Goal: Transaction & Acquisition: Purchase product/service

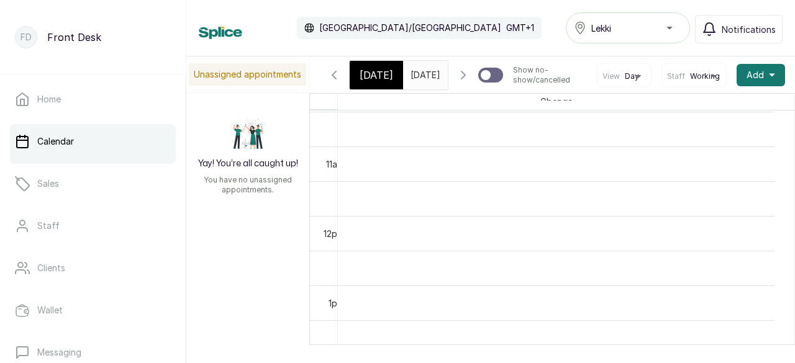
scroll to position [667, 0]
click at [336, 79] on icon "button" at bounding box center [334, 74] width 4 height 7
click at [337, 83] on icon "button" at bounding box center [334, 75] width 15 height 15
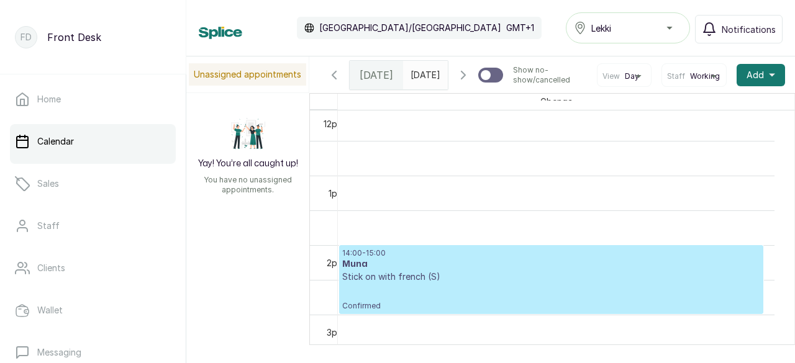
scroll to position [915, 0]
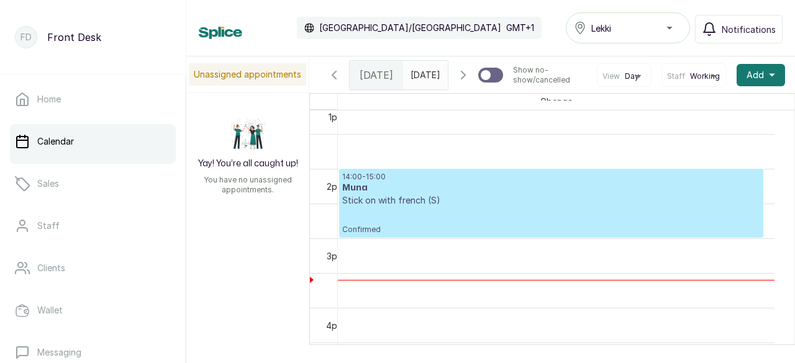
click at [475, 194] on h3 "Muna" at bounding box center [551, 188] width 418 height 12
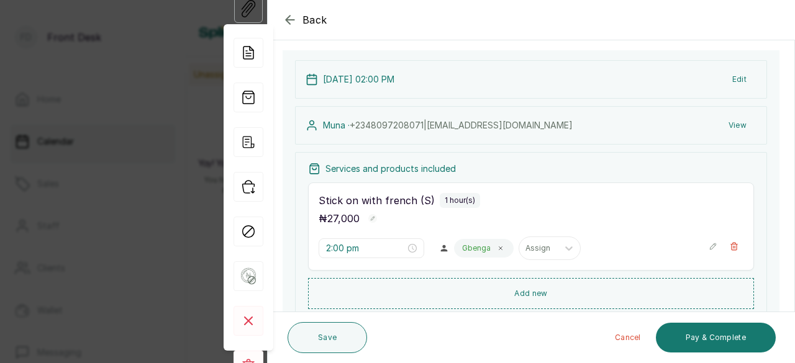
scroll to position [0, 0]
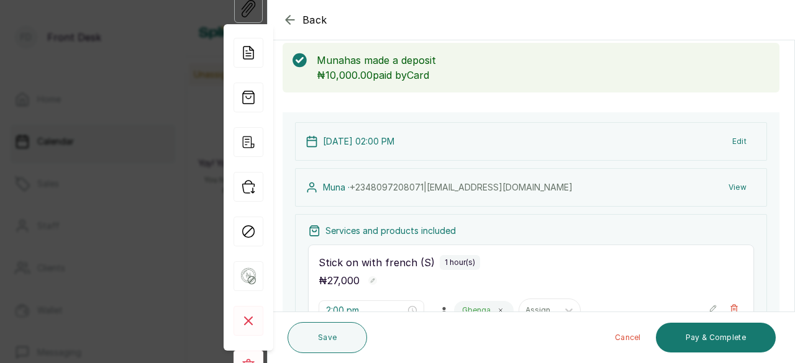
click at [292, 17] on icon "button" at bounding box center [290, 19] width 15 height 15
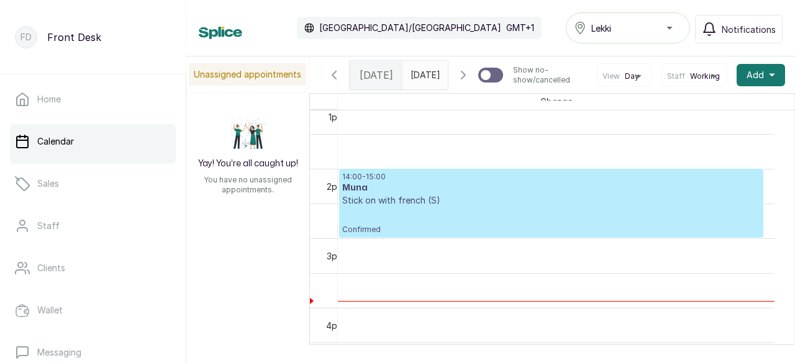
click at [543, 194] on h3 "Muna" at bounding box center [551, 188] width 418 height 12
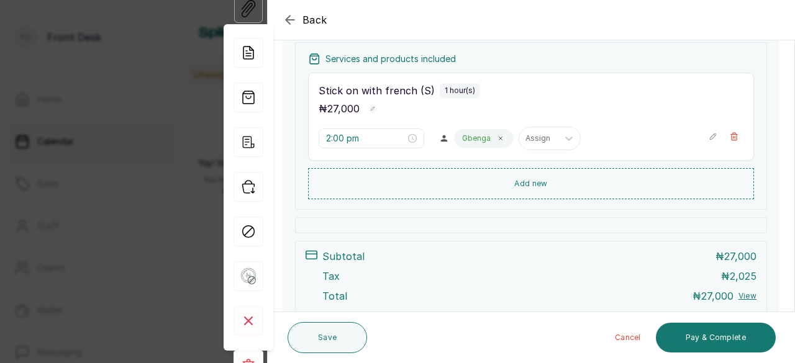
scroll to position [236, 0]
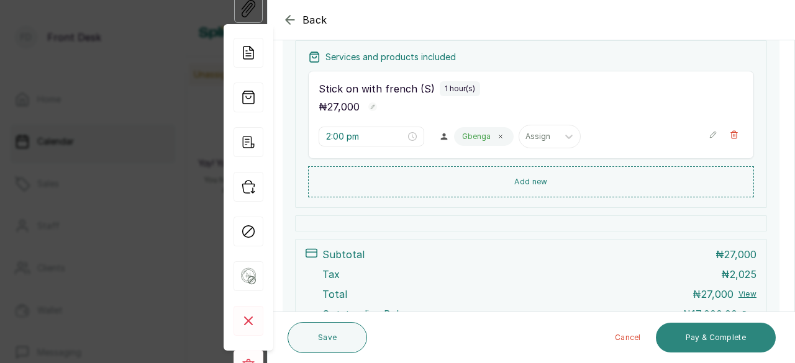
click at [731, 338] on button "Pay & Complete" at bounding box center [716, 338] width 120 height 30
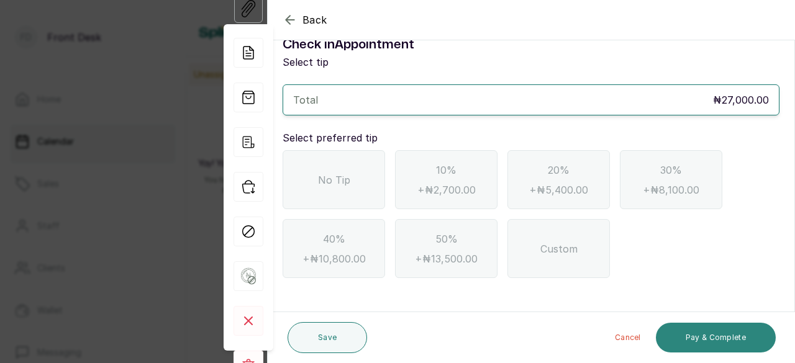
scroll to position [24, 0]
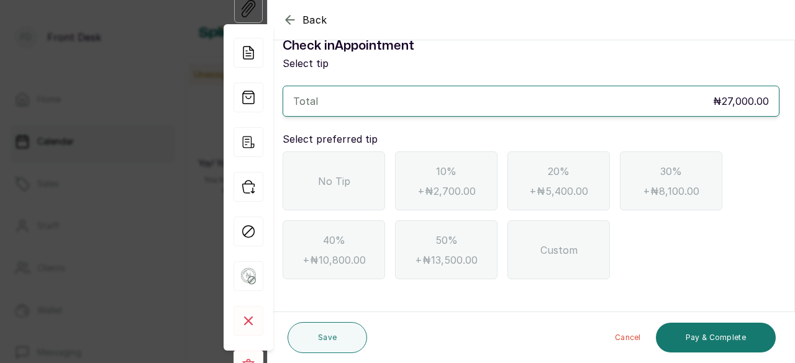
click at [364, 181] on div "No Tip" at bounding box center [334, 181] width 102 height 59
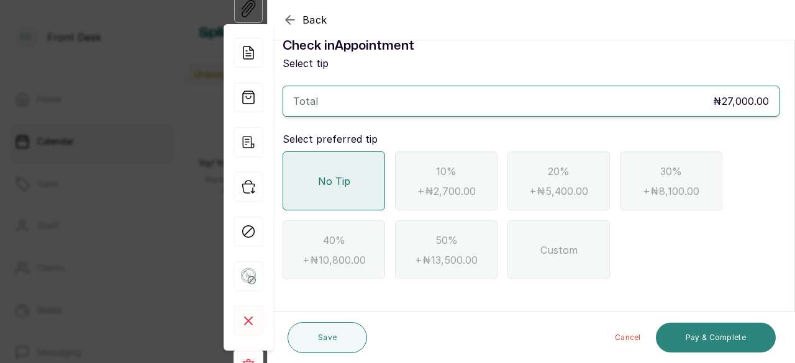
click at [725, 337] on button "Pay & Complete" at bounding box center [716, 338] width 120 height 30
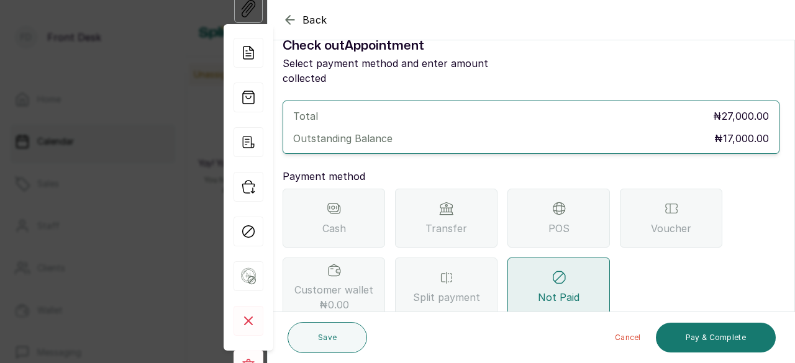
click at [452, 221] on span "Transfer" at bounding box center [446, 228] width 42 height 15
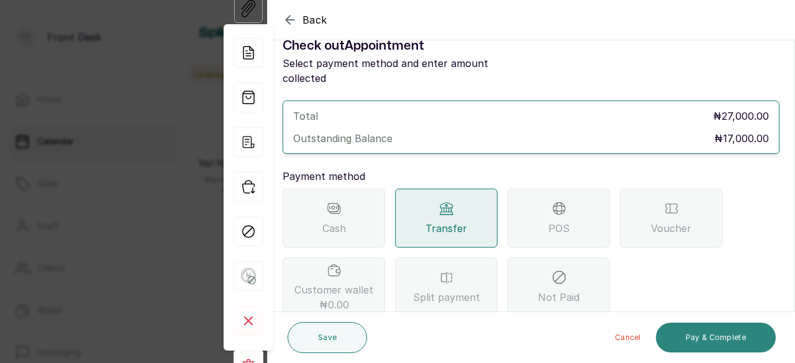
click at [704, 338] on button "Pay & Complete" at bounding box center [716, 338] width 120 height 30
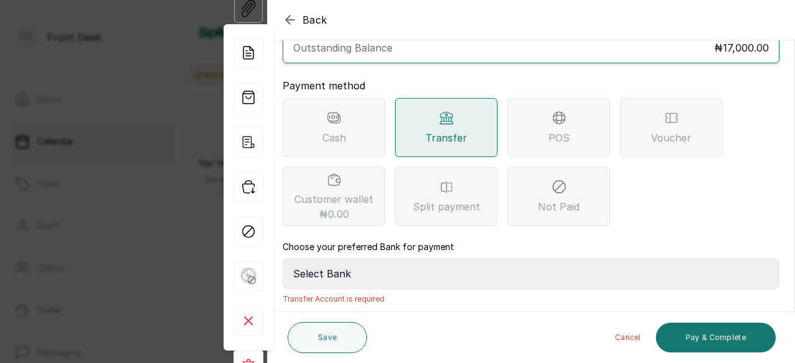
scroll to position [149, 0]
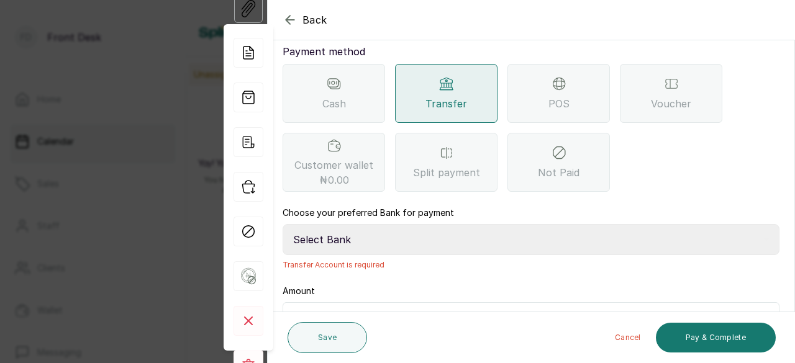
drag, startPoint x: 355, startPoint y: 220, endPoint x: 360, endPoint y: 227, distance: 8.0
click at [356, 224] on select "Select Bank GBOYNAILS Access Bank" at bounding box center [531, 239] width 497 height 31
select select "43b45a17-9c3b-47a7-8182-a7f7143c14b3"
click at [283, 224] on select "Select Bank GBOYNAILS Access Bank" at bounding box center [531, 239] width 497 height 31
drag, startPoint x: 364, startPoint y: 284, endPoint x: 369, endPoint y: 279, distance: 7.5
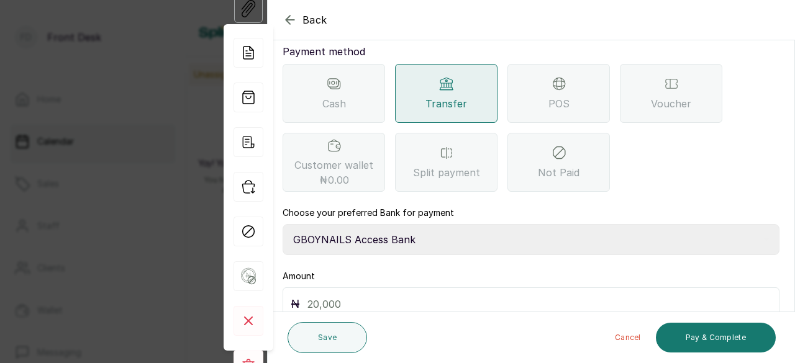
click at [364, 296] on input "text" at bounding box center [539, 304] width 464 height 17
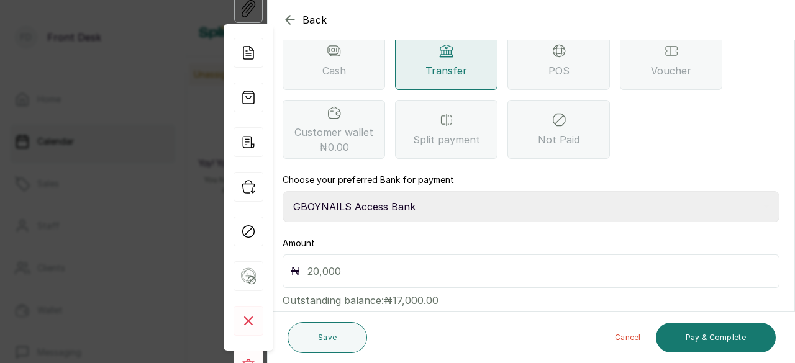
scroll to position [195, 0]
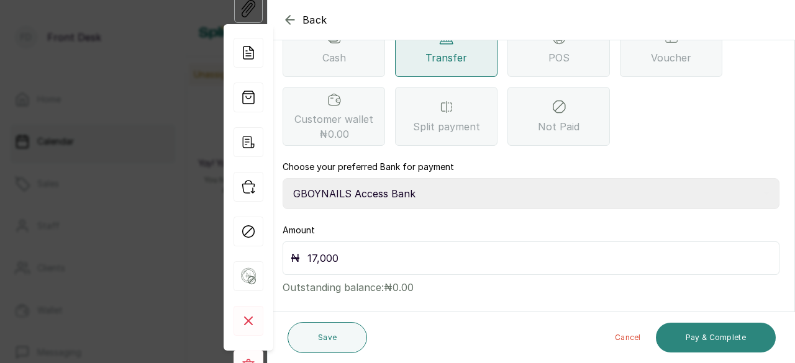
type input "17,000"
click at [723, 335] on button "Pay & Complete" at bounding box center [716, 338] width 120 height 30
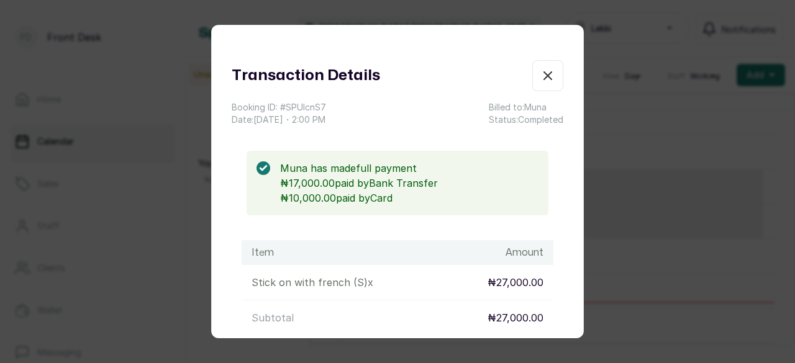
click at [544, 78] on icon "button" at bounding box center [547, 75] width 7 height 7
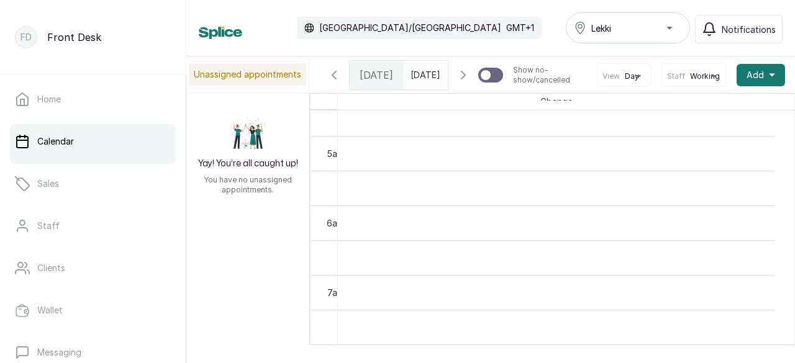
scroll to position [379, 0]
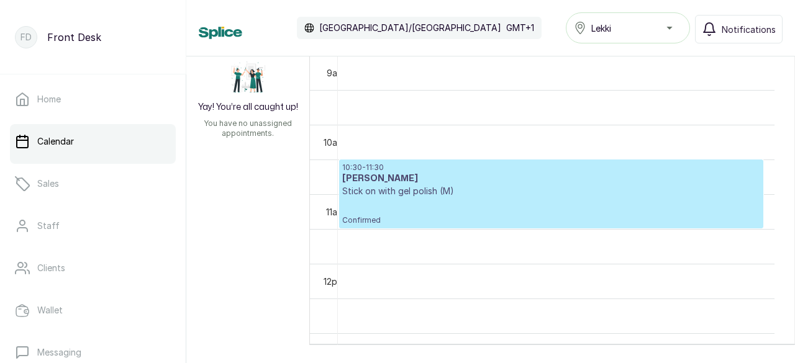
scroll to position [642, 0]
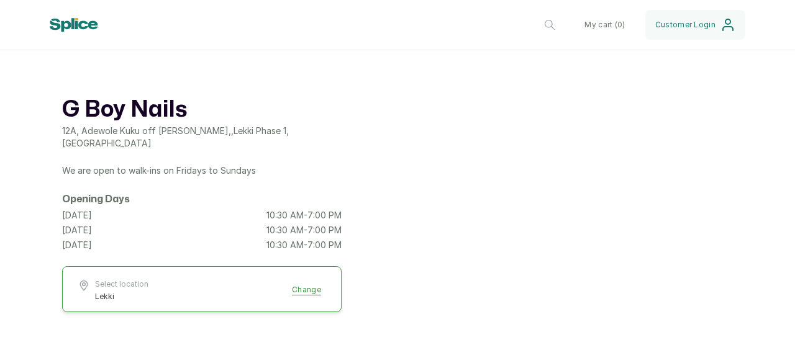
scroll to position [75, 0]
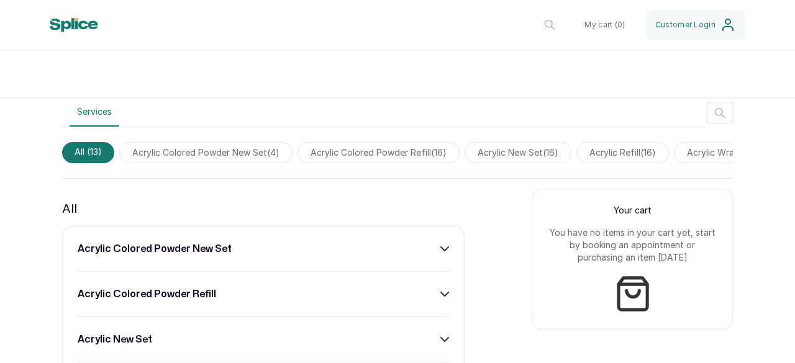
scroll to position [497, 0]
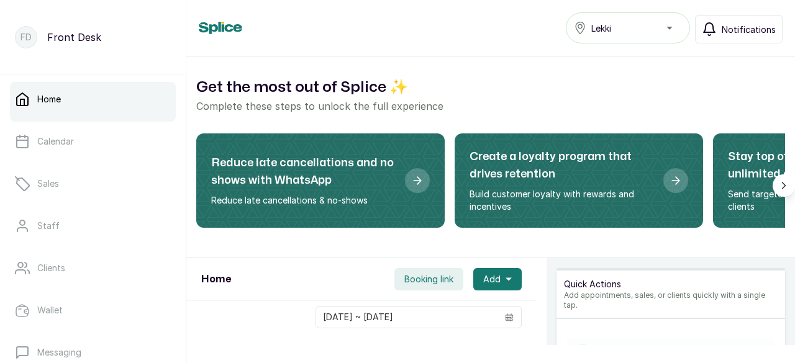
click at [754, 26] on span "Notifications" at bounding box center [748, 29] width 54 height 13
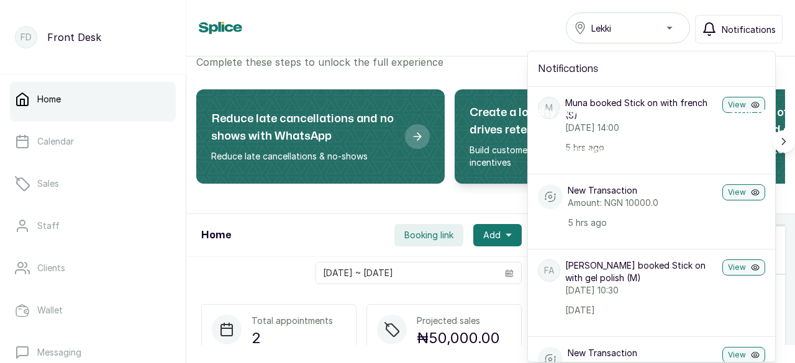
scroll to position [62, 0]
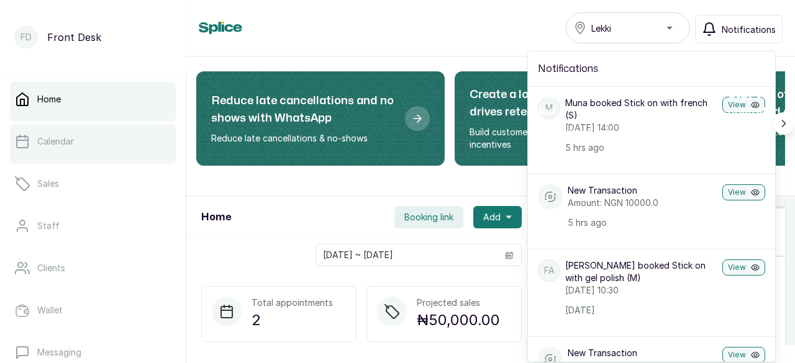
click at [125, 149] on link "Calendar" at bounding box center [93, 141] width 166 height 35
